Goal: Task Accomplishment & Management: Complete application form

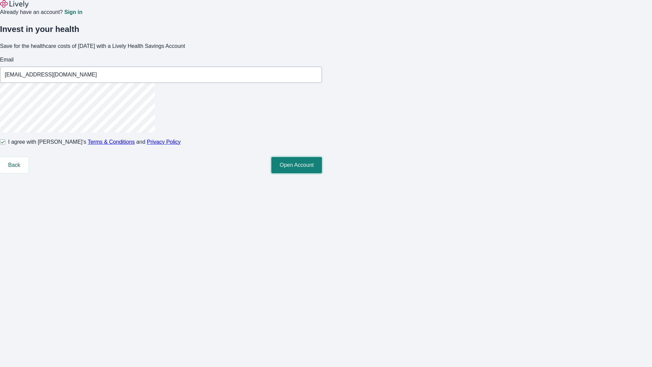
click at [322, 173] on button "Open Account" at bounding box center [296, 165] width 51 height 16
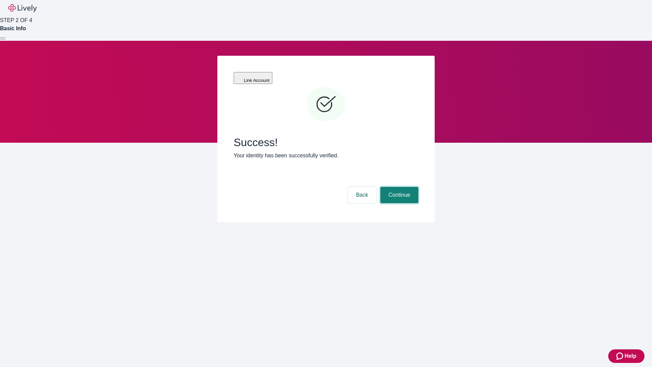
click at [398, 187] on button "Continue" at bounding box center [399, 195] width 38 height 16
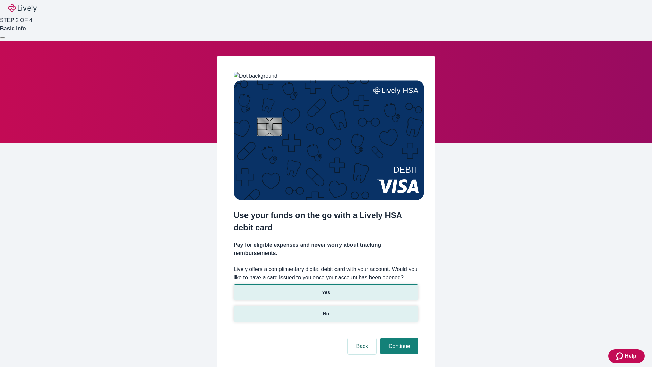
click at [326, 310] on p "No" at bounding box center [326, 313] width 6 height 7
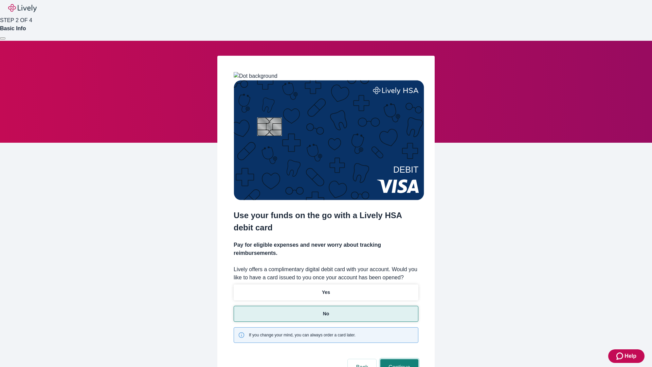
click at [398, 359] on button "Continue" at bounding box center [399, 367] width 38 height 16
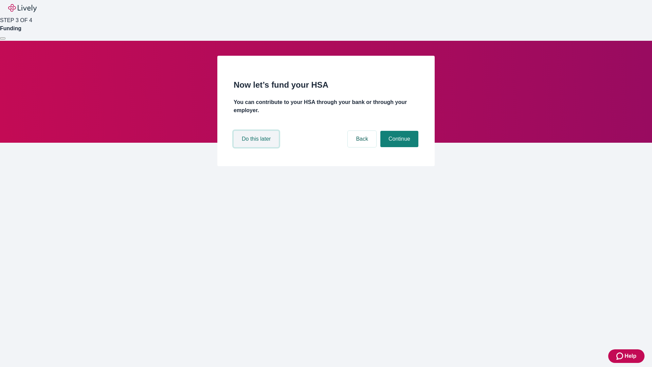
click at [257, 147] on button "Do this later" at bounding box center [256, 139] width 45 height 16
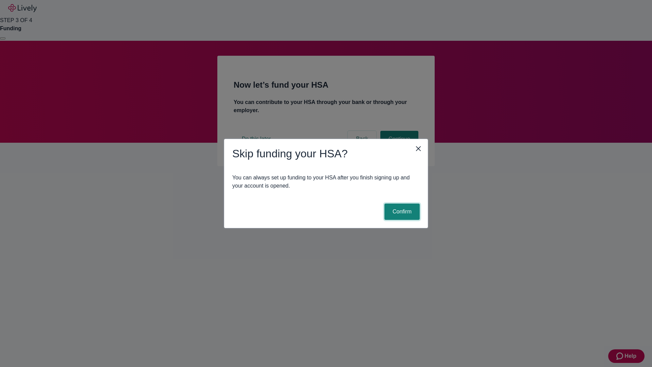
click at [401, 212] on button "Confirm" at bounding box center [401, 211] width 35 height 16
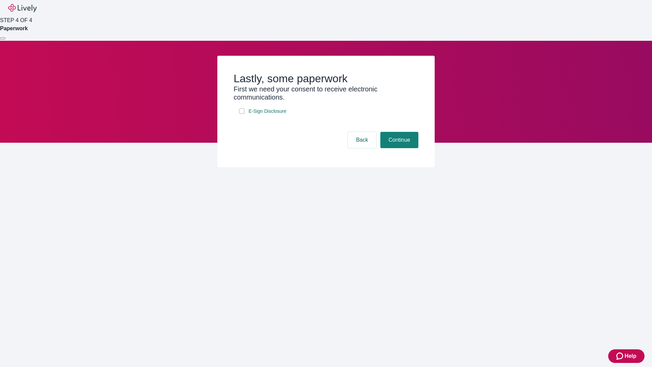
click at [242, 114] on input "E-Sign Disclosure" at bounding box center [241, 110] width 5 height 5
checkbox input "true"
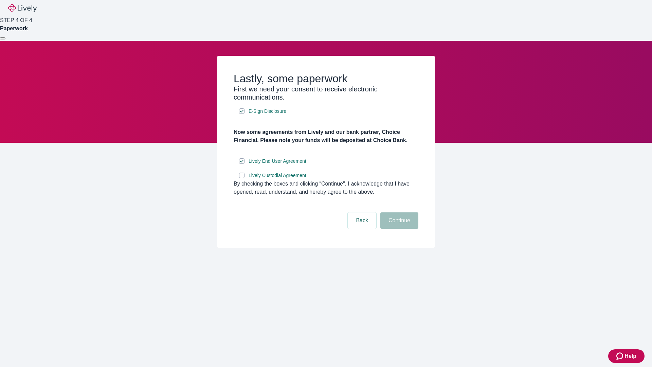
click at [242, 178] on input "Lively Custodial Agreement" at bounding box center [241, 175] width 5 height 5
checkbox input "true"
click at [398, 229] on button "Continue" at bounding box center [399, 220] width 38 height 16
